Goal: Check status: Check status

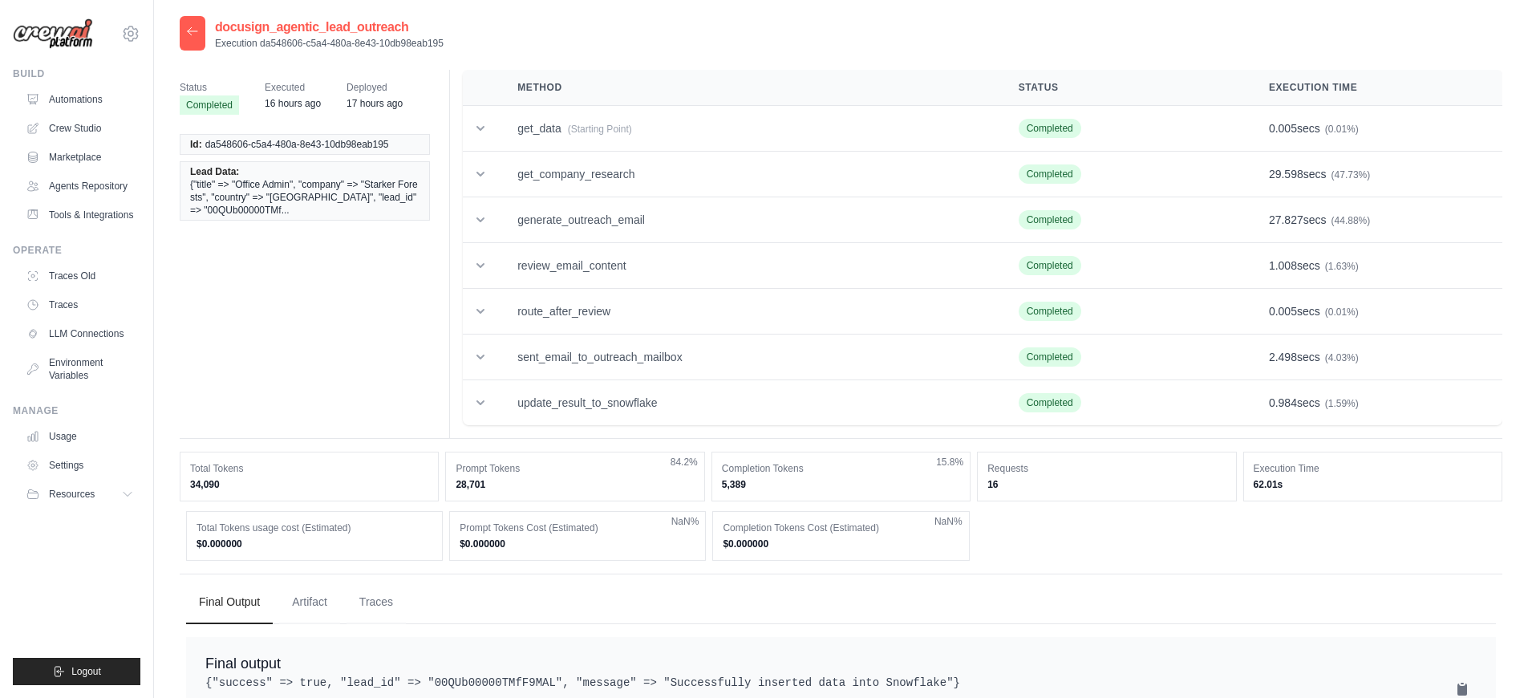
drag, startPoint x: 443, startPoint y: 47, endPoint x: 262, endPoint y: 45, distance: 181.3
click at [262, 45] on p "Execution da548606-c5a4-480a-8e43-10db98eab195" at bounding box center [329, 43] width 229 height 13
copy p "da548606-c5a4-480a-8e43-10db98eab195"
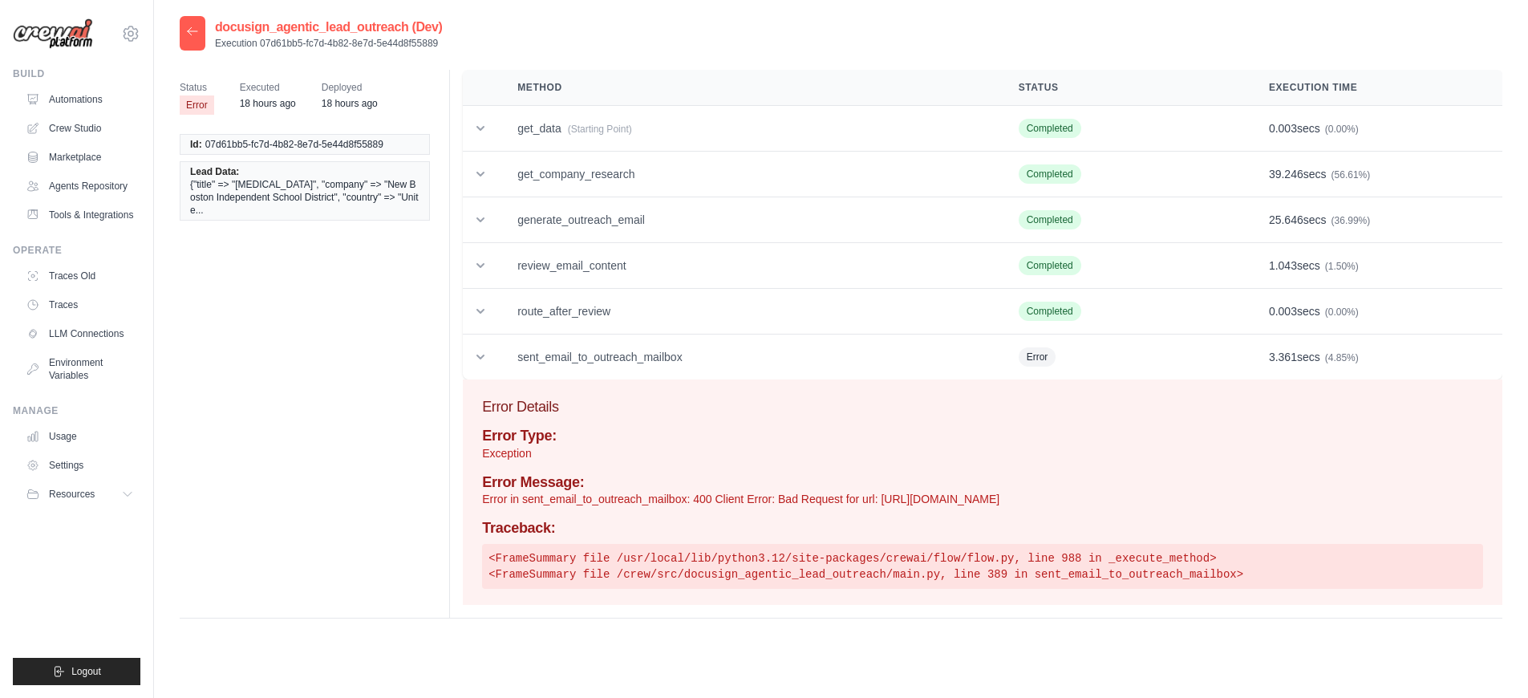
click at [201, 32] on div at bounding box center [193, 33] width 26 height 34
click at [199, 33] on div at bounding box center [193, 33] width 26 height 34
click at [197, 35] on icon at bounding box center [192, 31] width 13 height 13
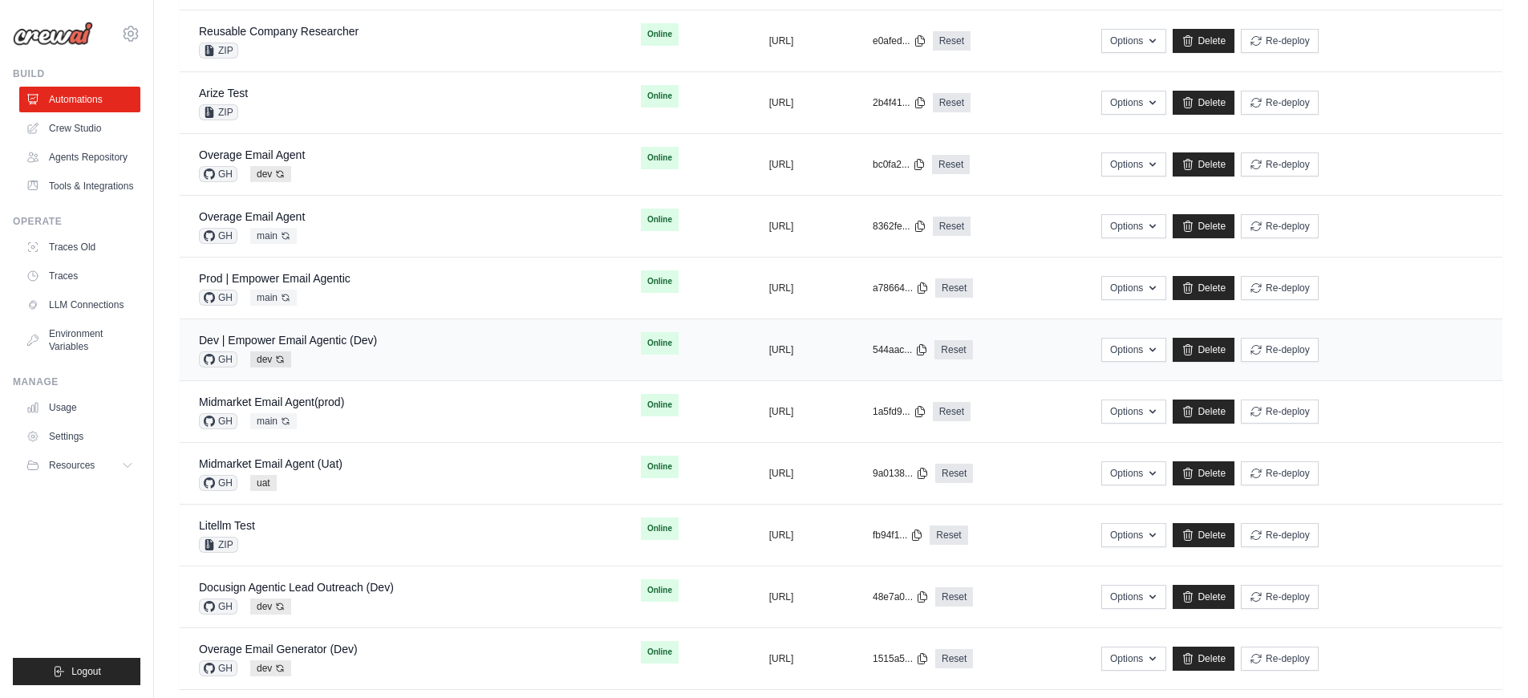
scroll to position [345, 0]
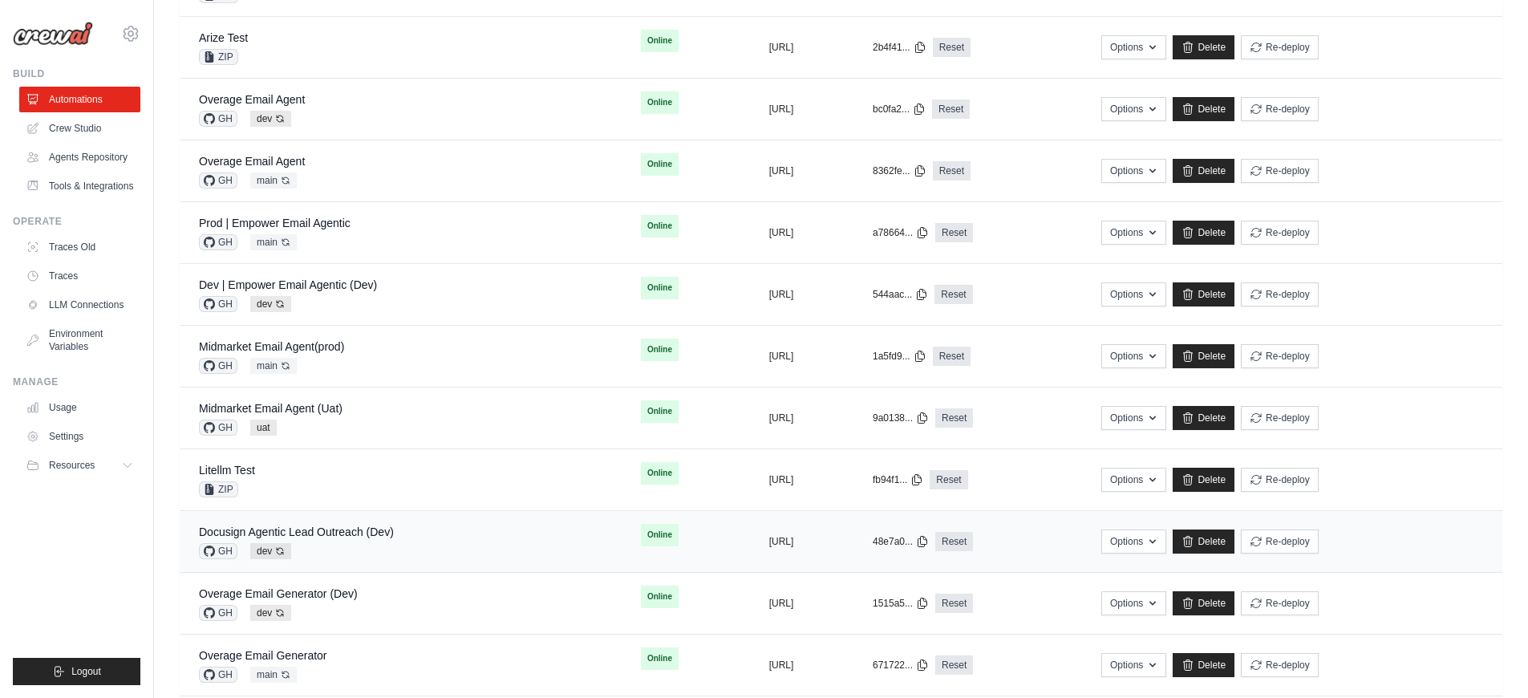
click at [436, 533] on div "Docusign Agentic Lead Outreach (Dev) GH dev Auto-deploy enabled" at bounding box center [401, 541] width 404 height 35
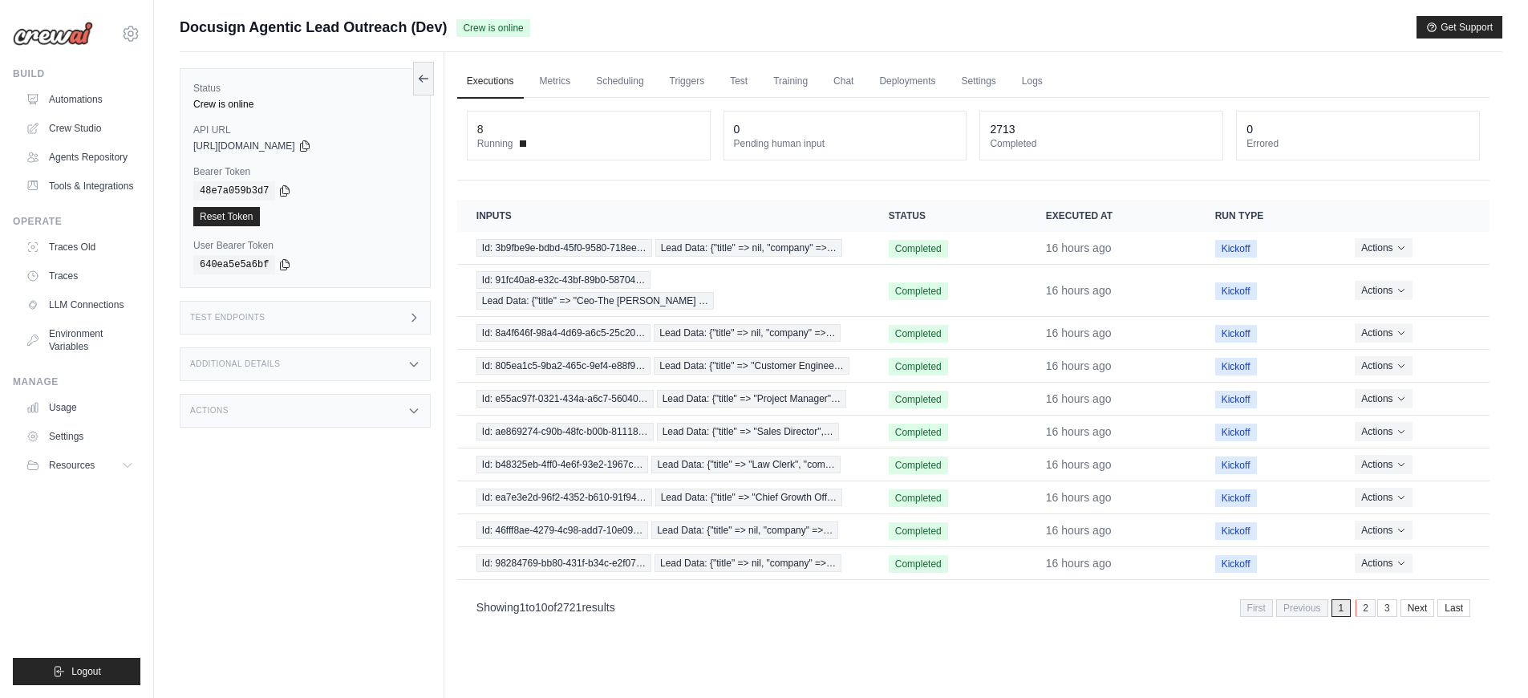
click at [1372, 599] on link "2" at bounding box center [1366, 608] width 20 height 18
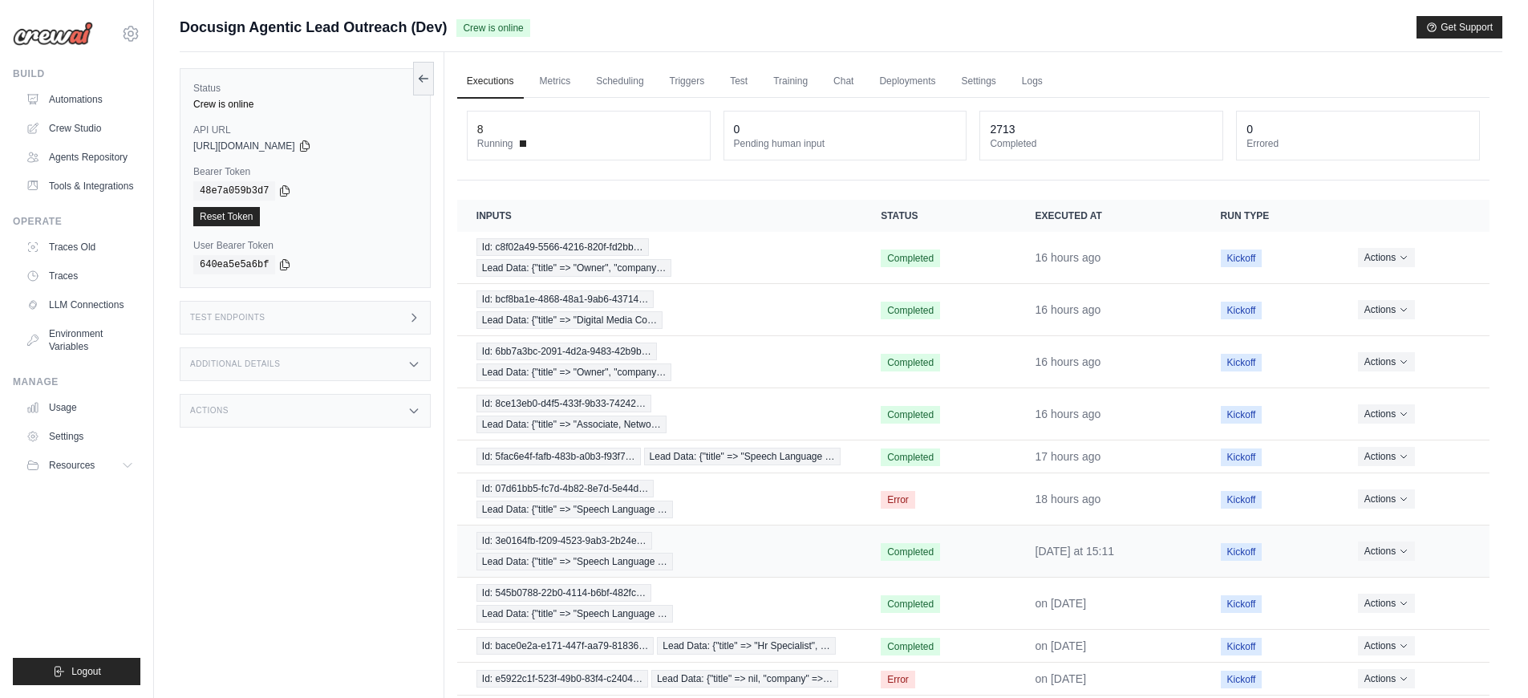
scroll to position [93, 0]
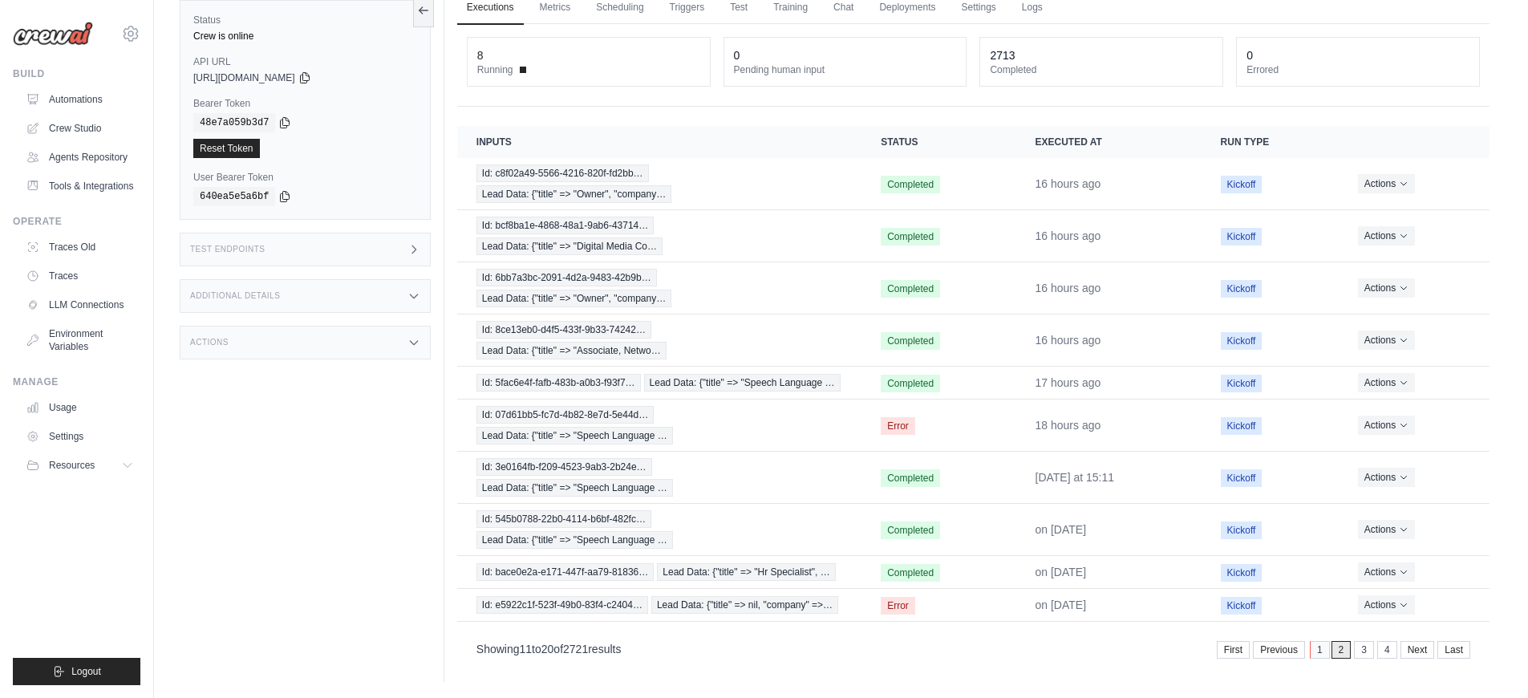
click at [1324, 650] on link "1" at bounding box center [1320, 650] width 20 height 18
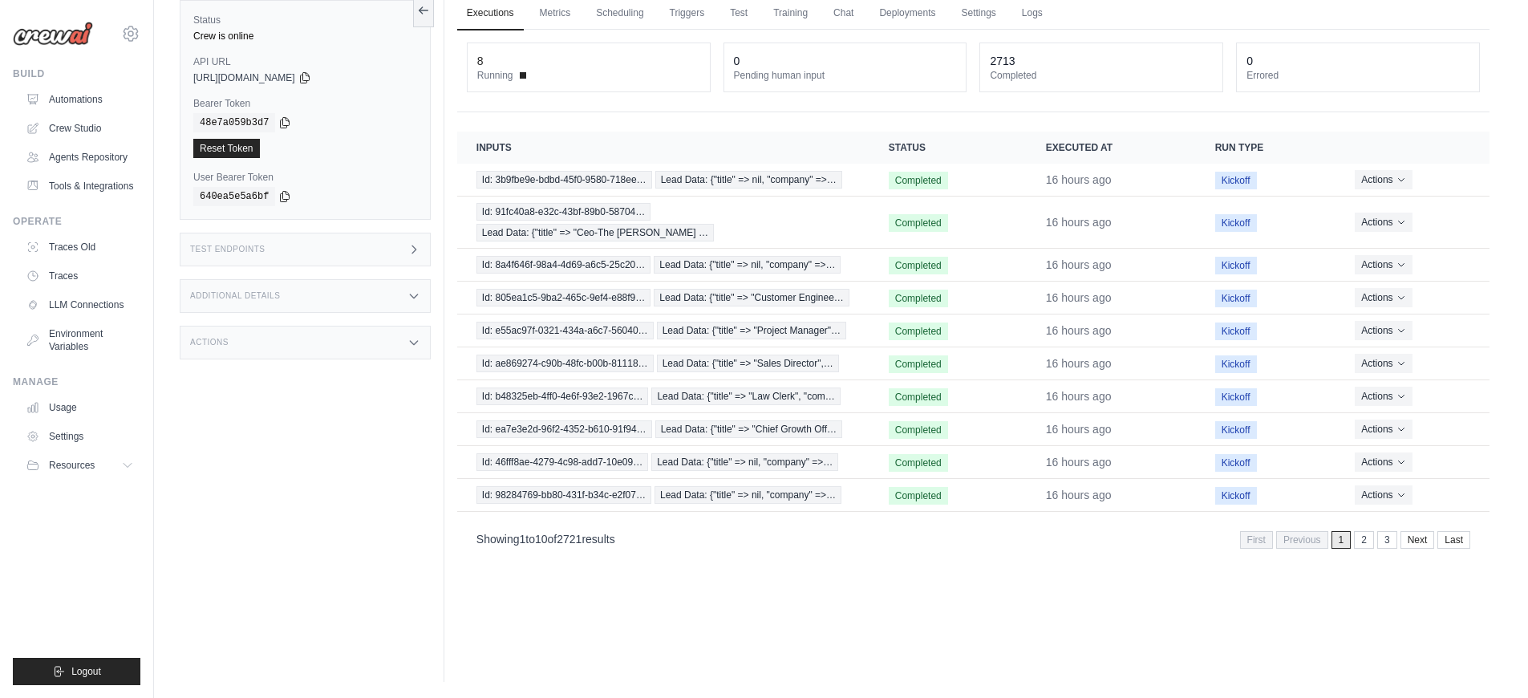
scroll to position [68, 0]
click at [575, 190] on td "Id: 3b9fbe9e-bdbd-45f0-9580-718ee… Lead Data: {"title" => nil, "company" =>…" at bounding box center [663, 180] width 412 height 33
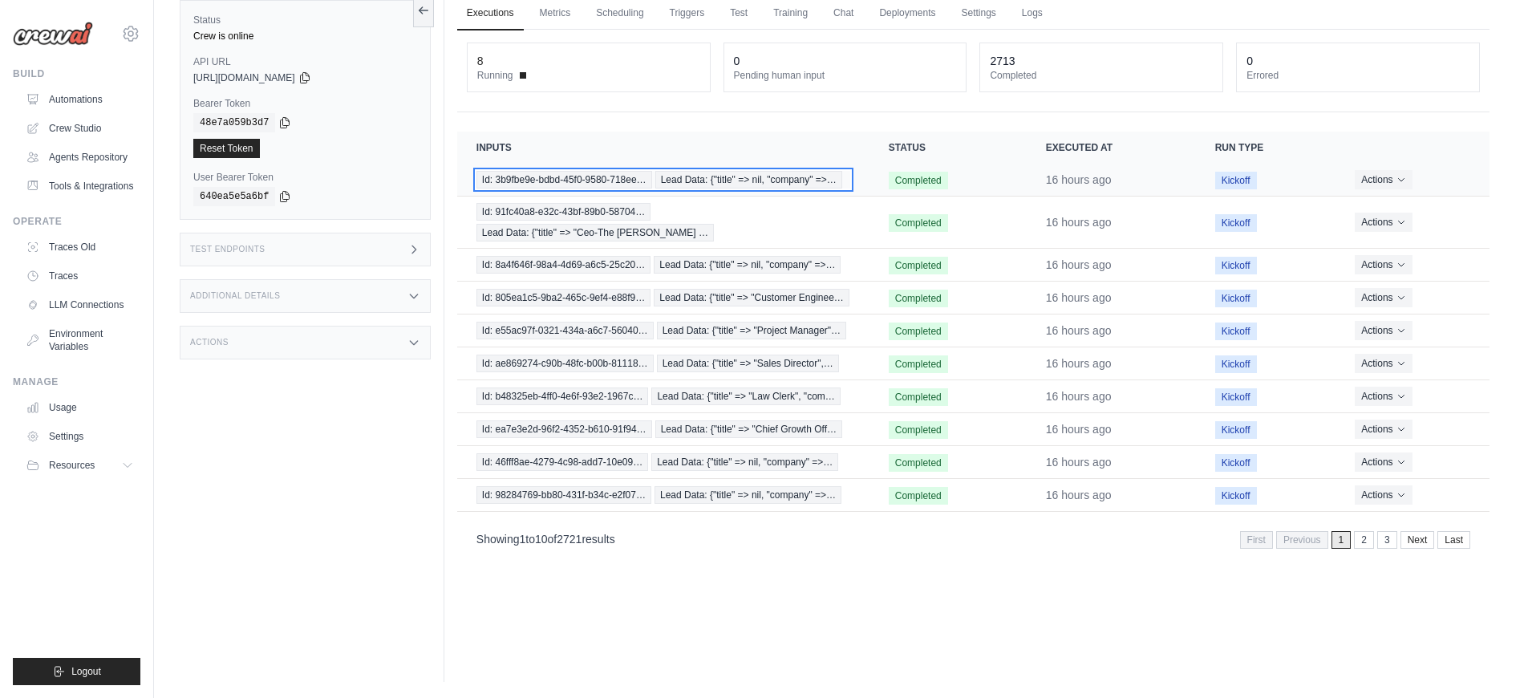
click at [575, 184] on span "Id: 3b9fbe9e-bdbd-45f0-9580-718ee…" at bounding box center [565, 180] width 176 height 18
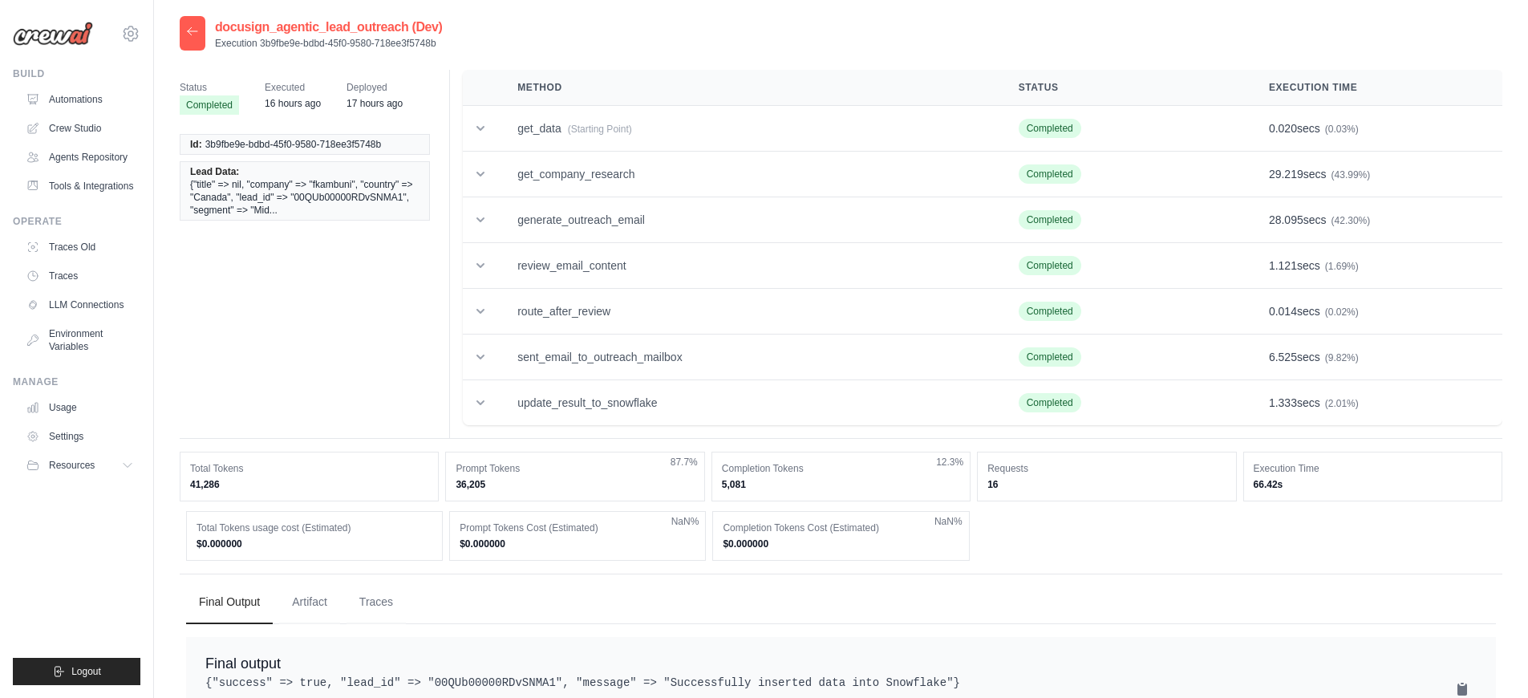
scroll to position [20, 0]
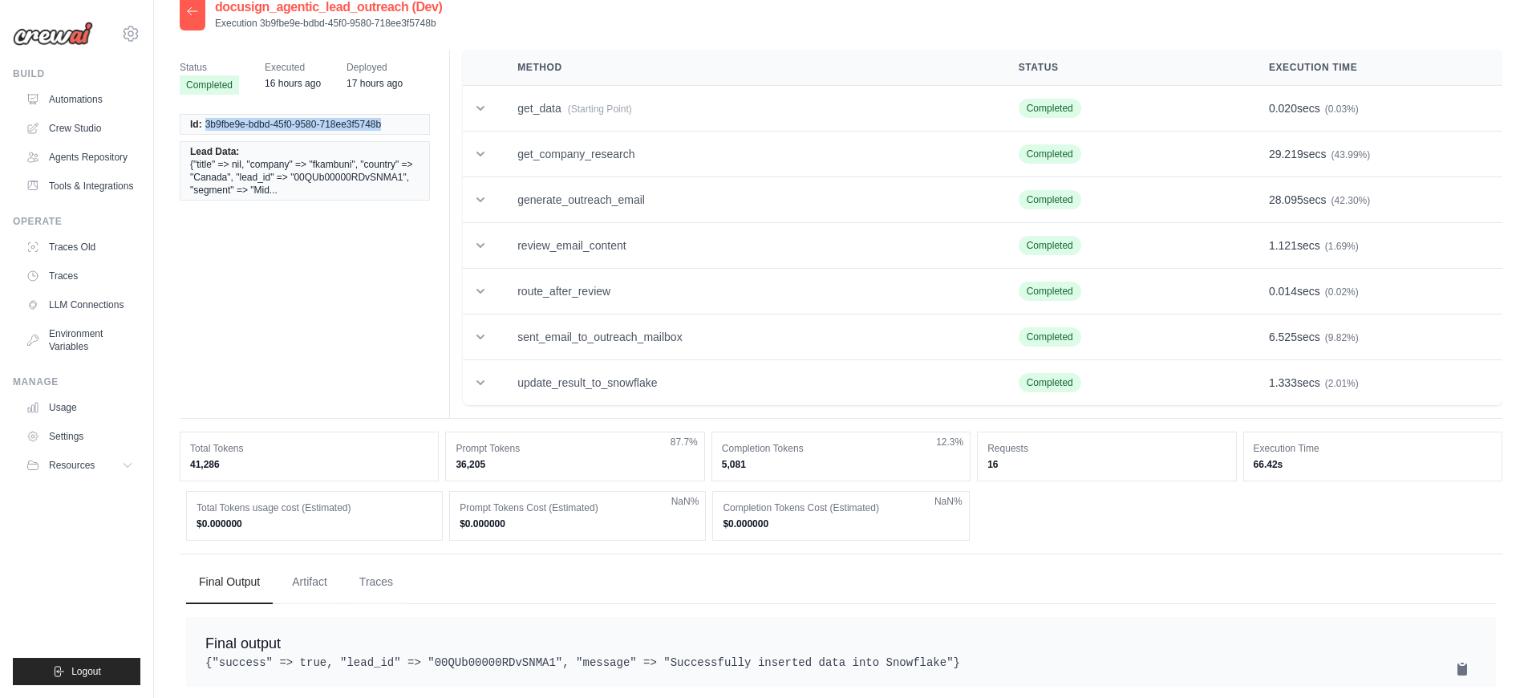
drag, startPoint x: 382, startPoint y: 127, endPoint x: 205, endPoint y: 124, distance: 176.5
click at [205, 124] on li "Id: 3b9fbe9e-bdbd-45f0-9580-718ee3f5748b" at bounding box center [305, 124] width 250 height 21
copy span "3b9fbe9e-bdbd-45f0-9580-718ee3f5748b"
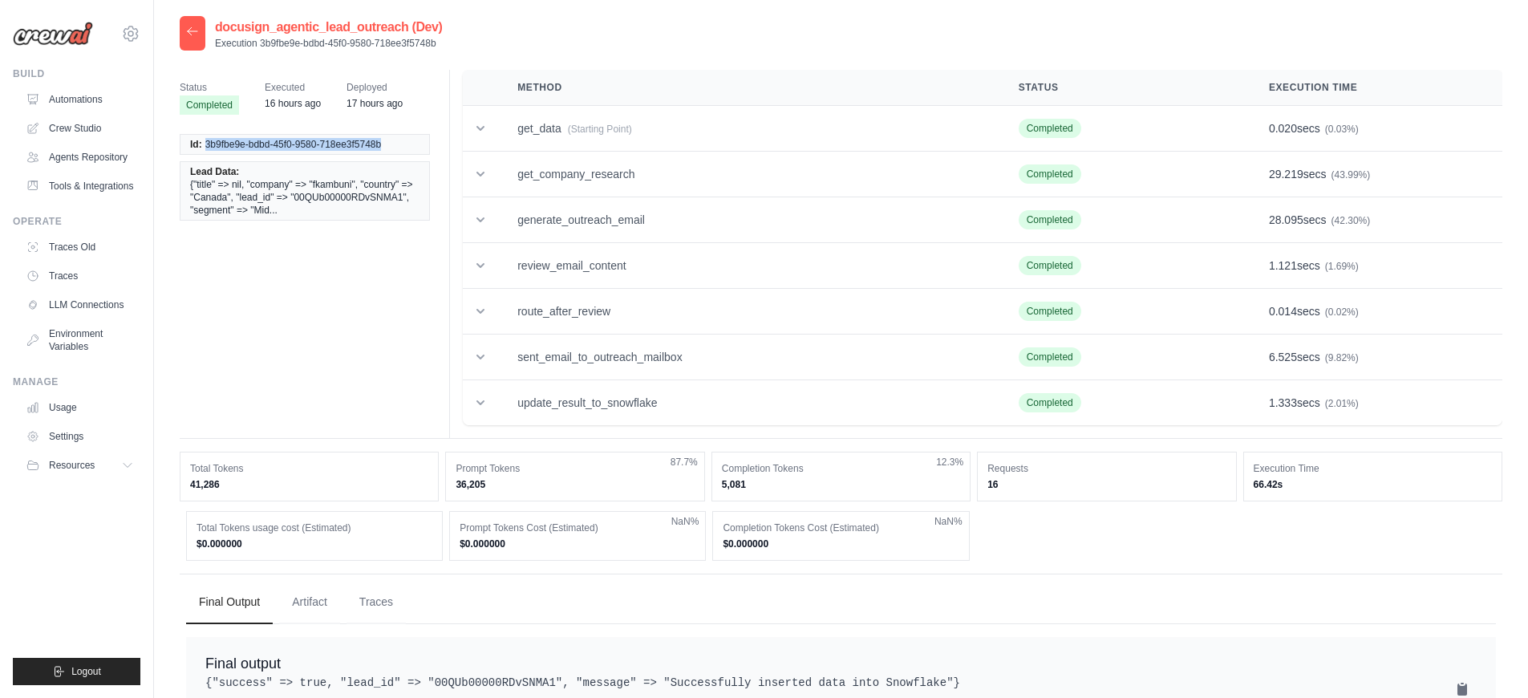
copy span "3b9fbe9e-bdbd-45f0-9580-718ee3f5748b"
